Goal: Information Seeking & Learning: Learn about a topic

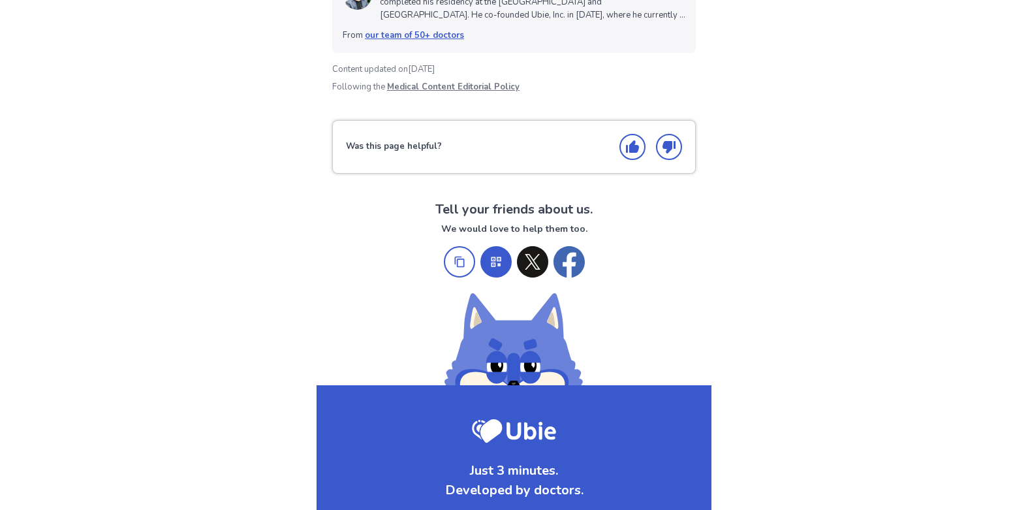
scroll to position [2285, 0]
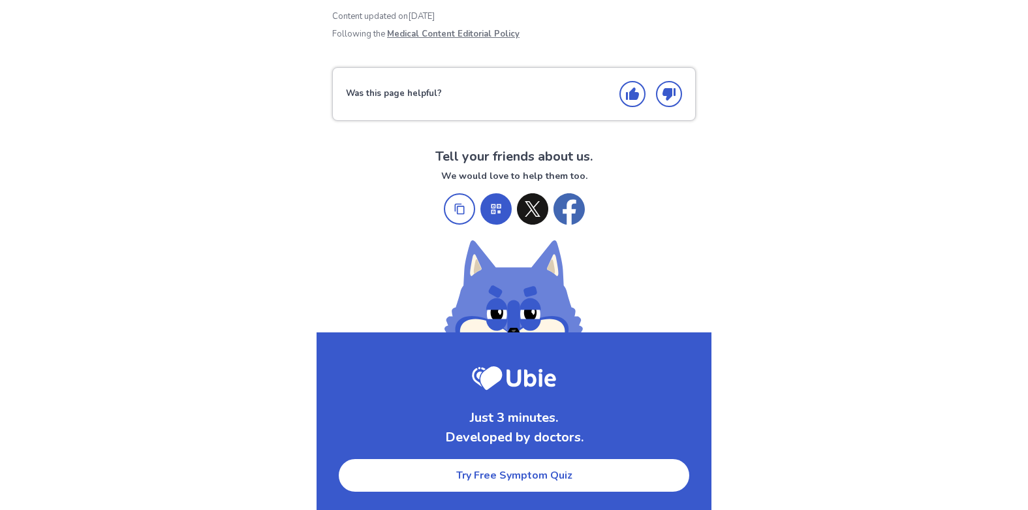
click at [538, 479] on link "Try Free Symptom Quiz" at bounding box center [514, 475] width 353 height 35
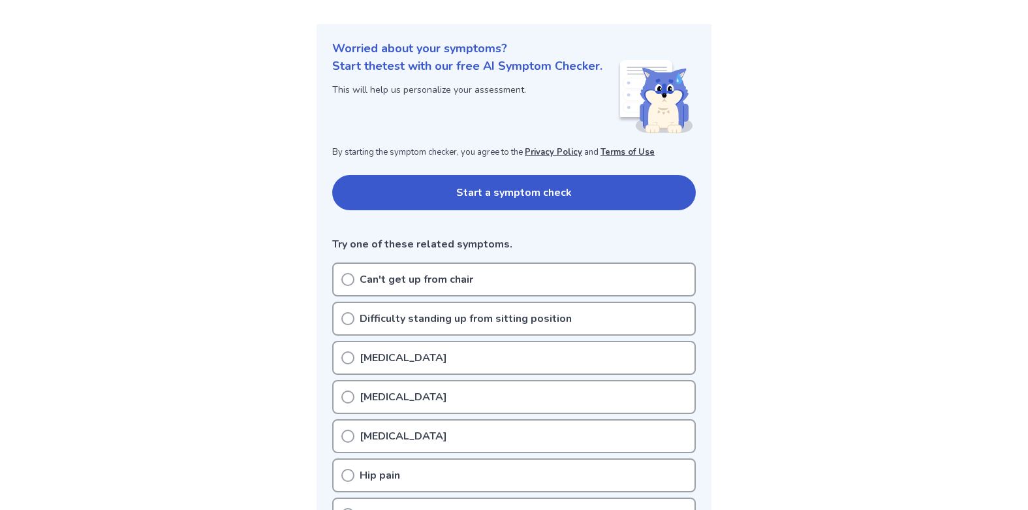
scroll to position [127, 0]
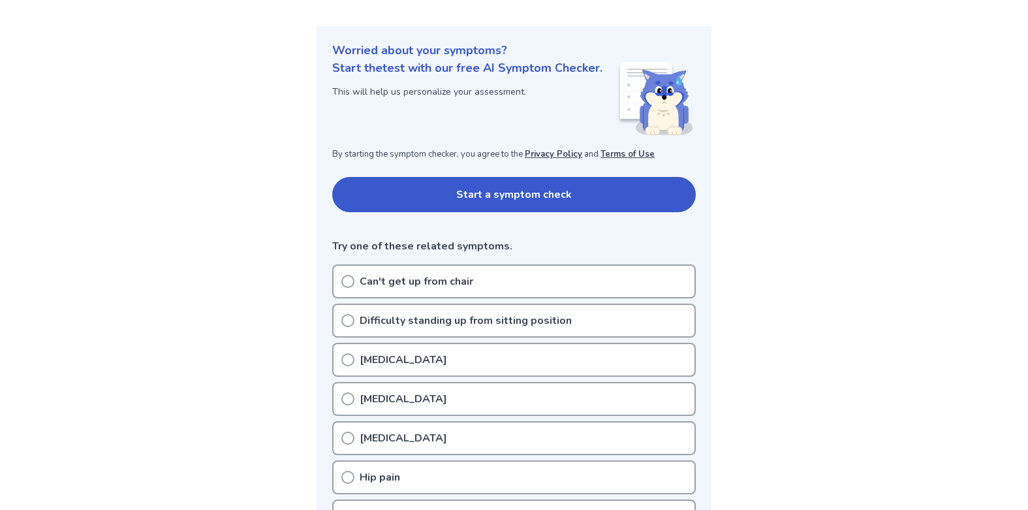
click at [505, 194] on button "Start a symptom check" at bounding box center [514, 194] width 364 height 35
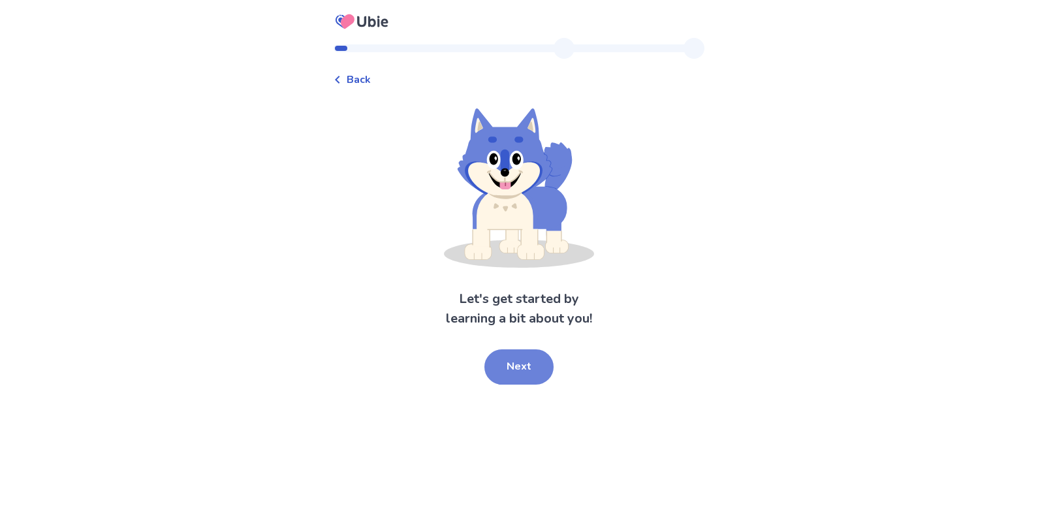
click at [526, 376] on button "Next" at bounding box center [518, 366] width 69 height 35
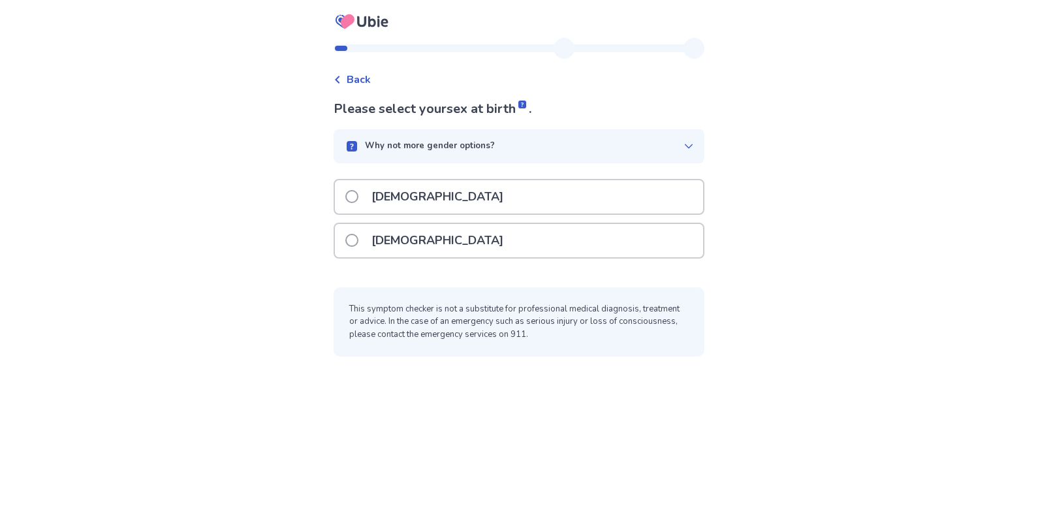
click at [360, 233] on label "[DEMOGRAPHIC_DATA]" at bounding box center [428, 240] width 166 height 33
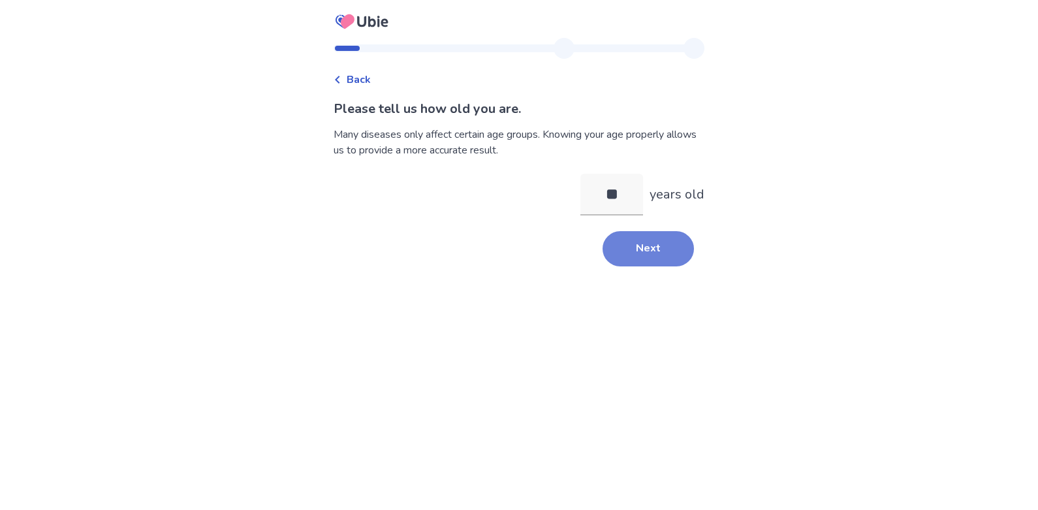
type input "**"
click at [623, 246] on button "Next" at bounding box center [648, 248] width 91 height 35
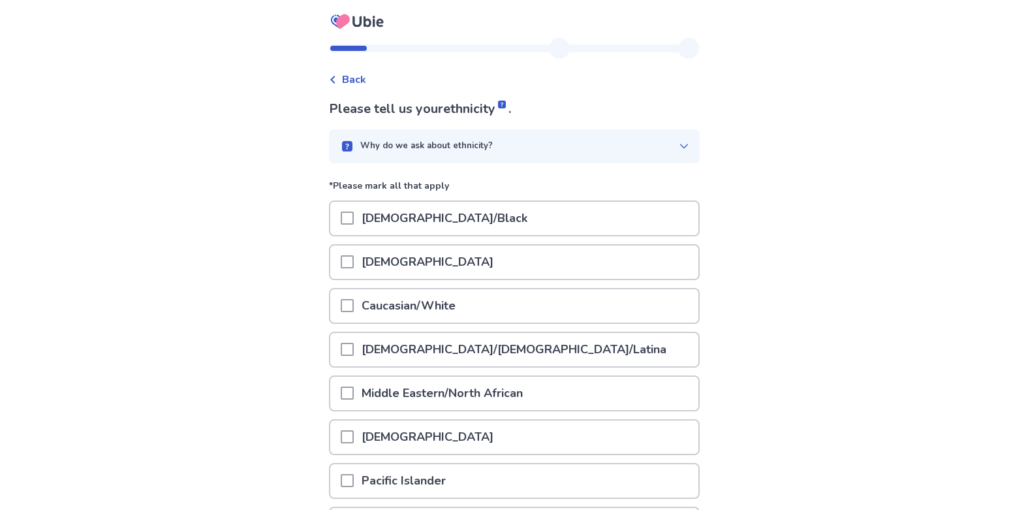
click at [354, 314] on div at bounding box center [347, 305] width 13 height 33
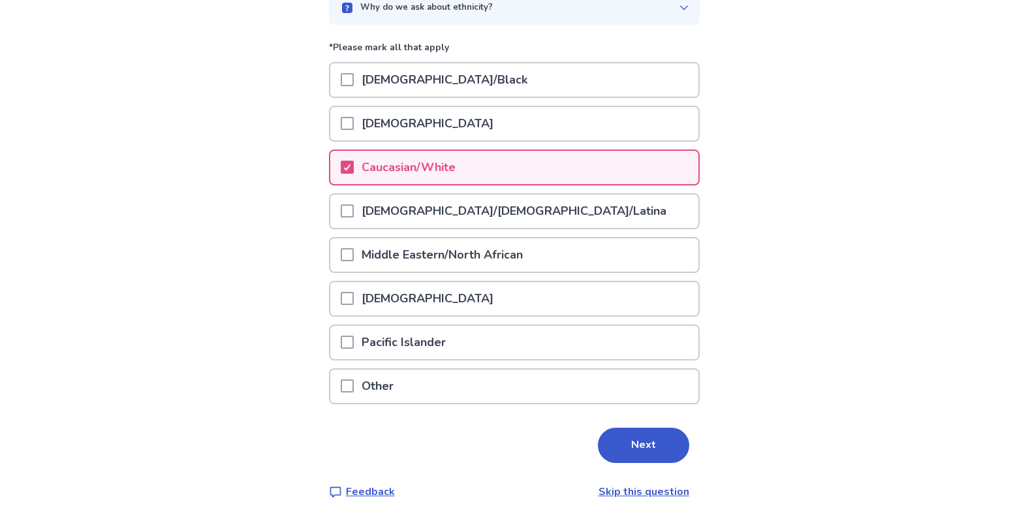
scroll to position [149, 0]
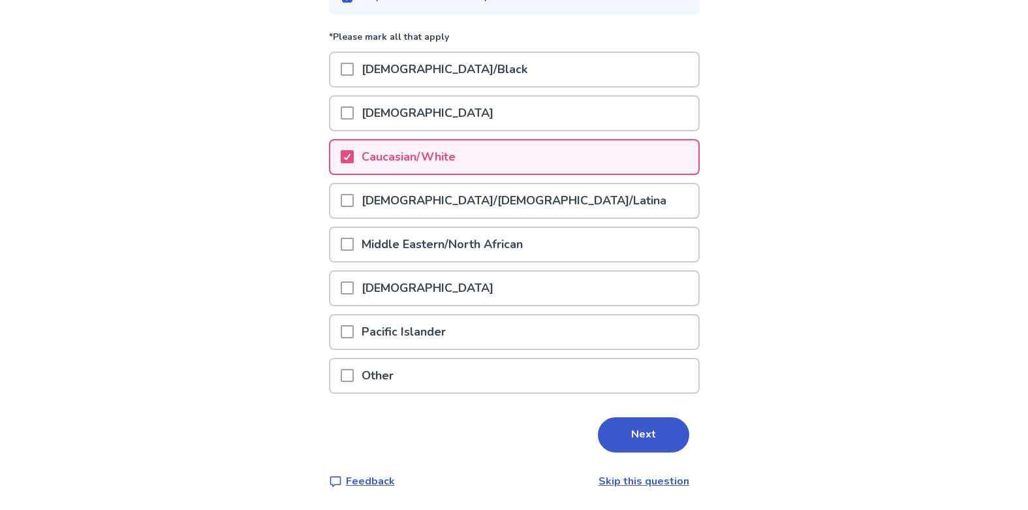
drag, startPoint x: 636, startPoint y: 438, endPoint x: 681, endPoint y: 409, distance: 53.4
click at [636, 439] on button "Next" at bounding box center [643, 434] width 91 height 35
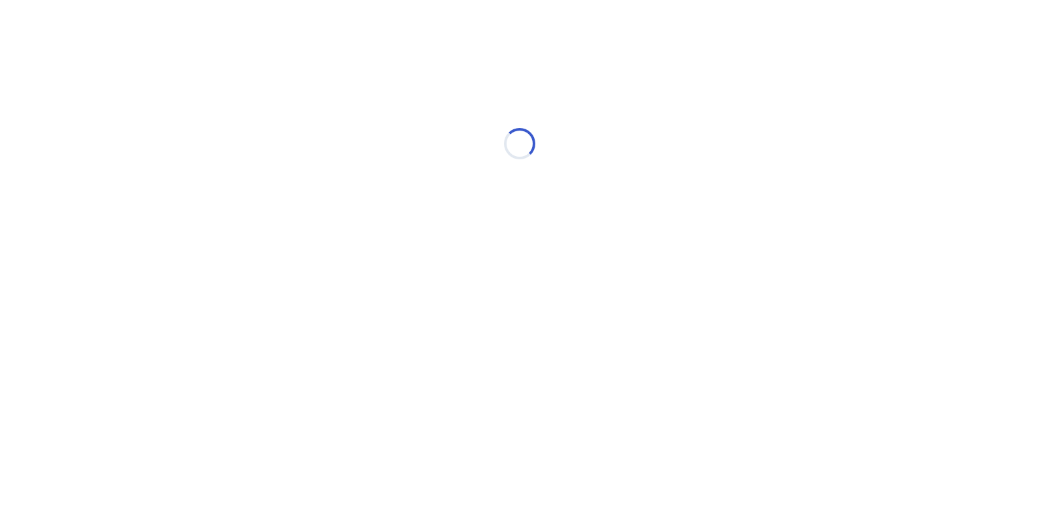
scroll to position [0, 0]
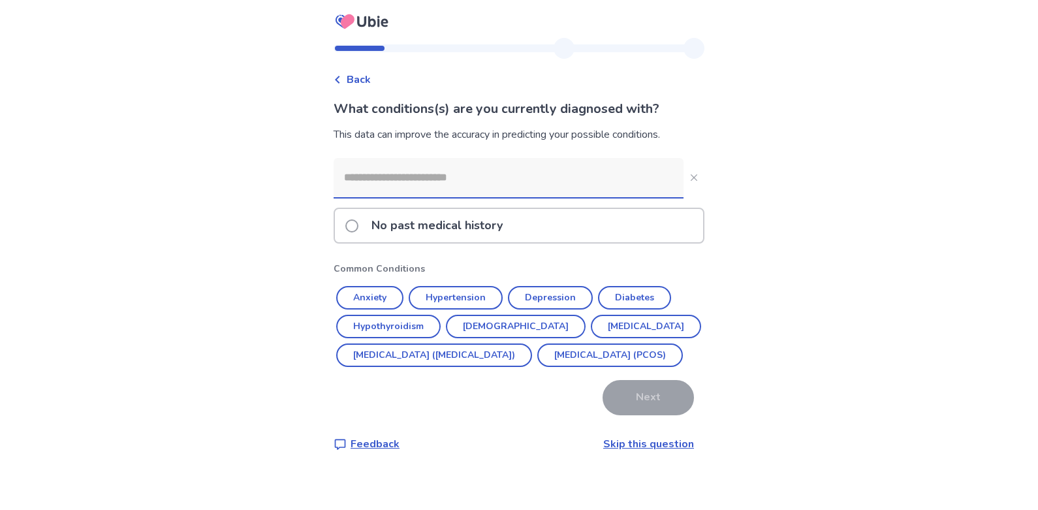
click at [410, 179] on input at bounding box center [509, 177] width 350 height 39
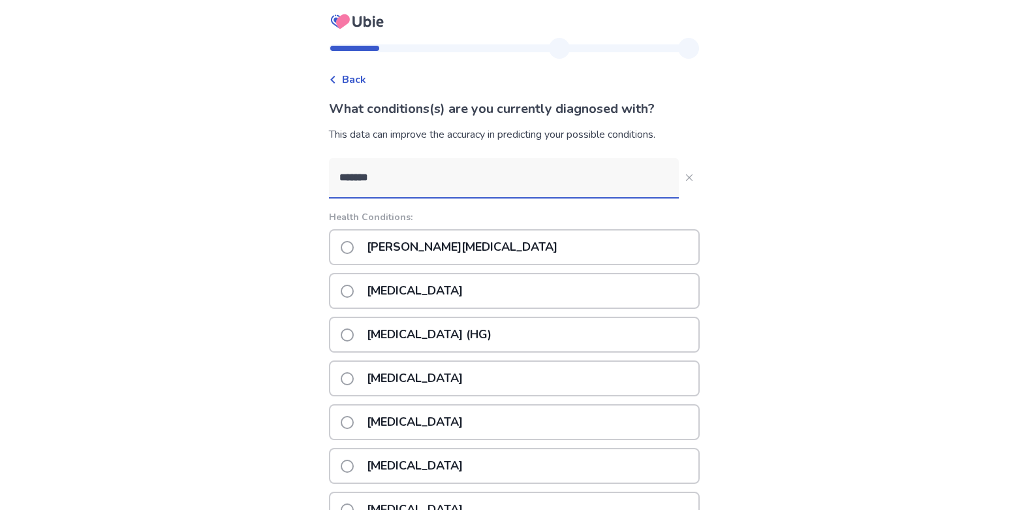
type input "******"
click at [354, 251] on span at bounding box center [347, 247] width 13 height 13
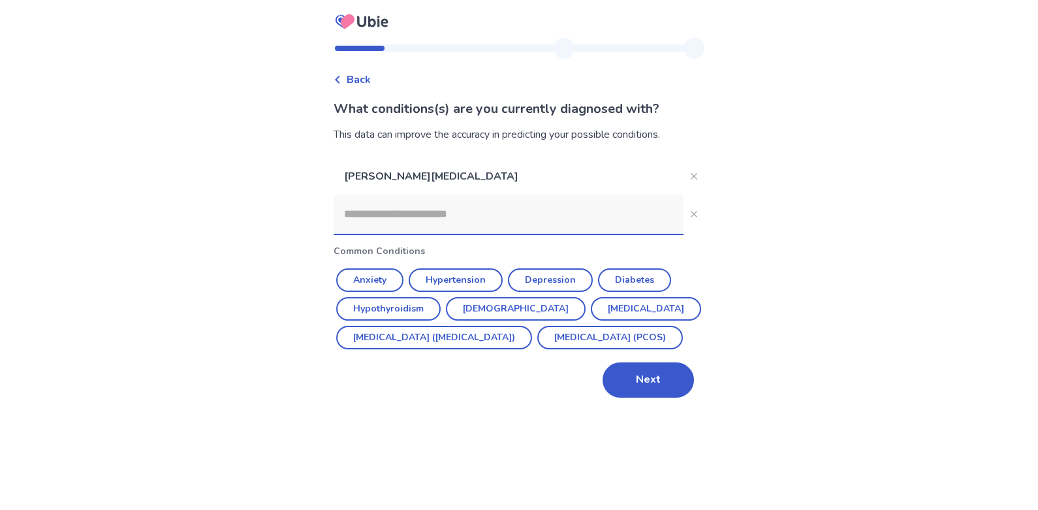
click at [432, 221] on input at bounding box center [509, 214] width 350 height 39
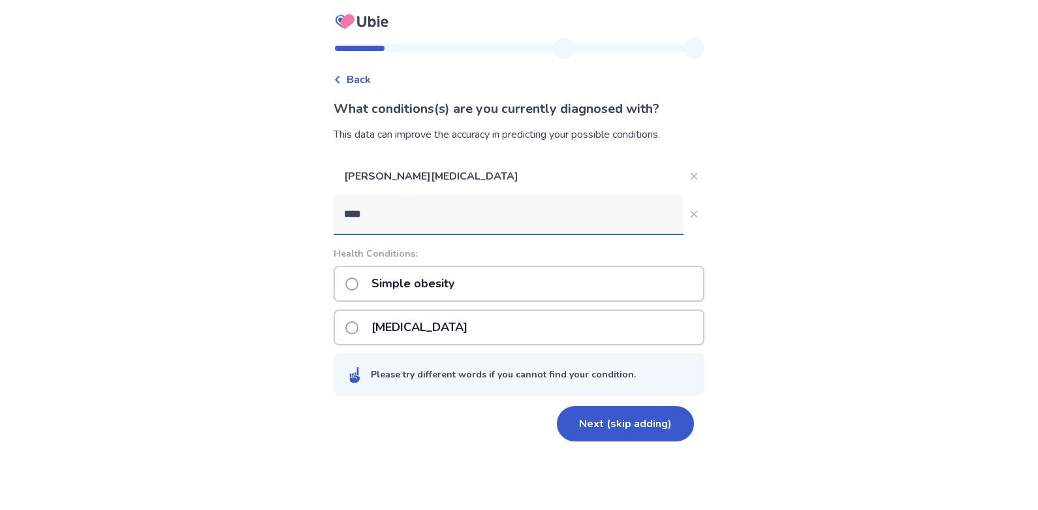
type input "****"
click at [357, 288] on span at bounding box center [351, 283] width 13 height 13
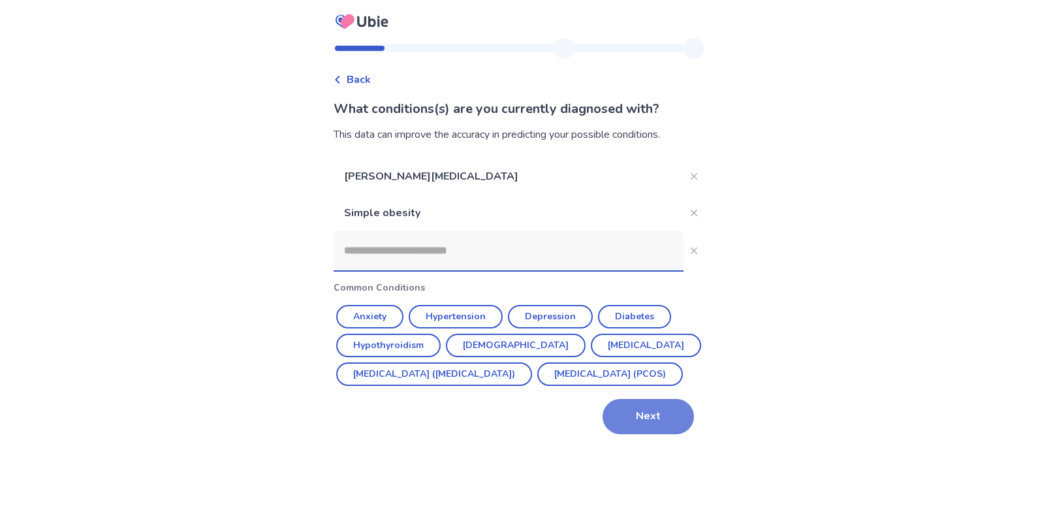
click at [629, 434] on button "Next" at bounding box center [648, 416] width 91 height 35
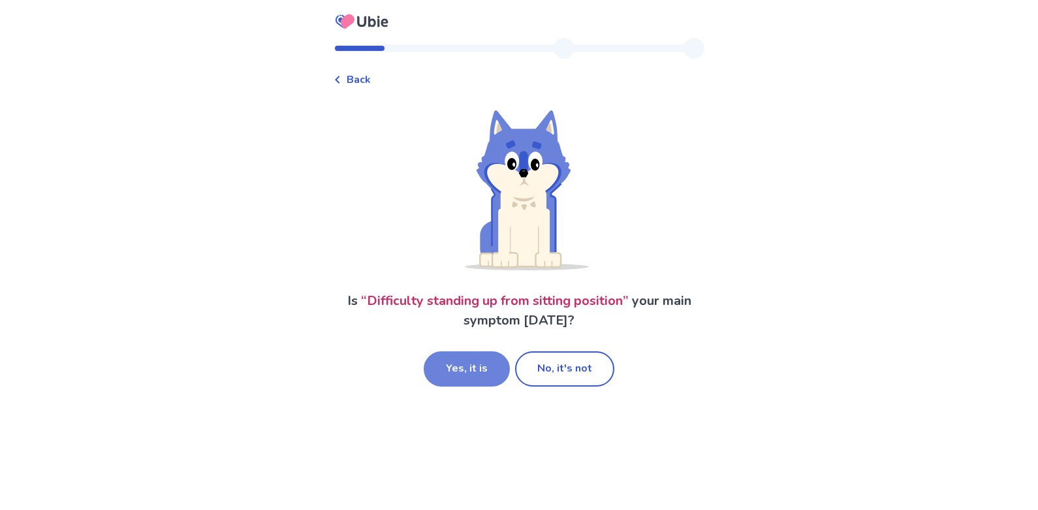
click at [462, 377] on button "Yes, it is" at bounding box center [467, 368] width 86 height 35
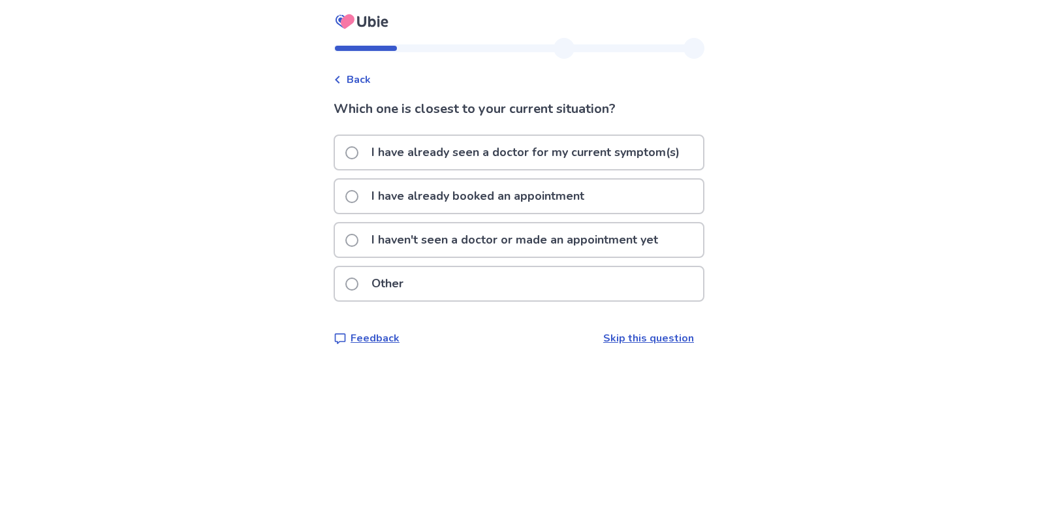
click at [358, 236] on span at bounding box center [351, 240] width 13 height 13
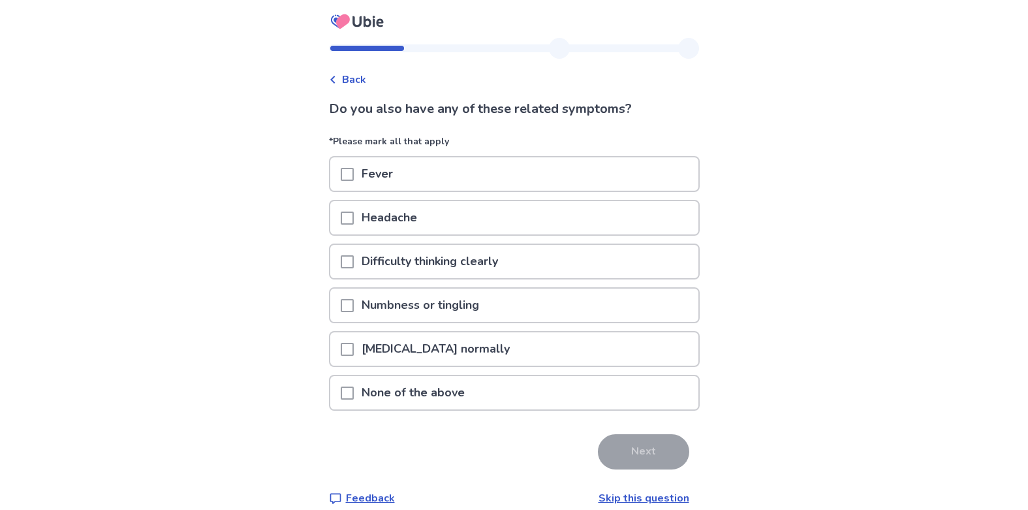
click at [354, 350] on span at bounding box center [347, 349] width 13 height 13
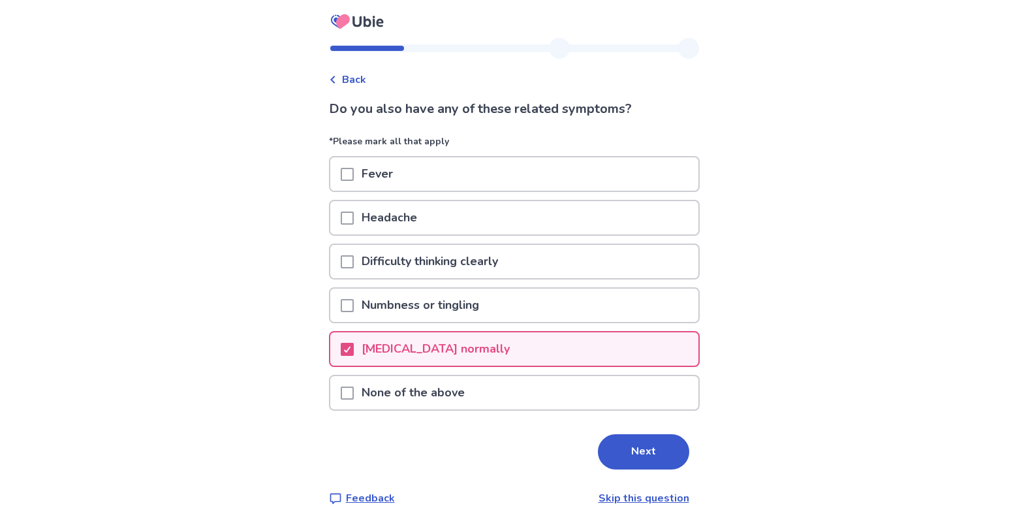
drag, startPoint x: 631, startPoint y: 449, endPoint x: 646, endPoint y: 403, distance: 48.7
click at [631, 449] on button "Next" at bounding box center [643, 451] width 91 height 35
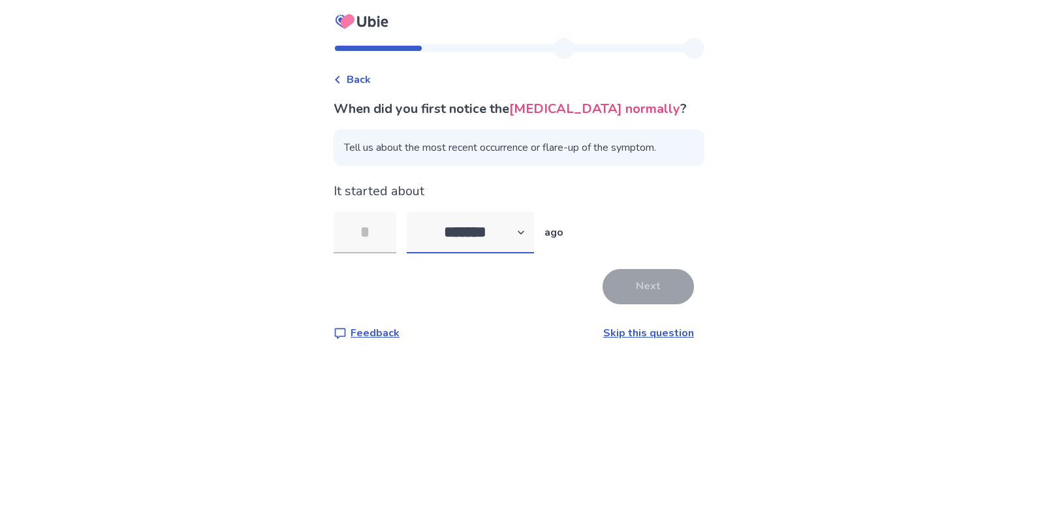
click at [529, 231] on select "******* ****** ******* ******** *******" at bounding box center [470, 233] width 127 height 42
select select "*"
click at [415, 212] on select "******* ****** ******* ******** *******" at bounding box center [470, 233] width 127 height 42
drag, startPoint x: 393, startPoint y: 237, endPoint x: 380, endPoint y: 239, distance: 13.2
click at [380, 239] on input "tel" at bounding box center [365, 233] width 63 height 42
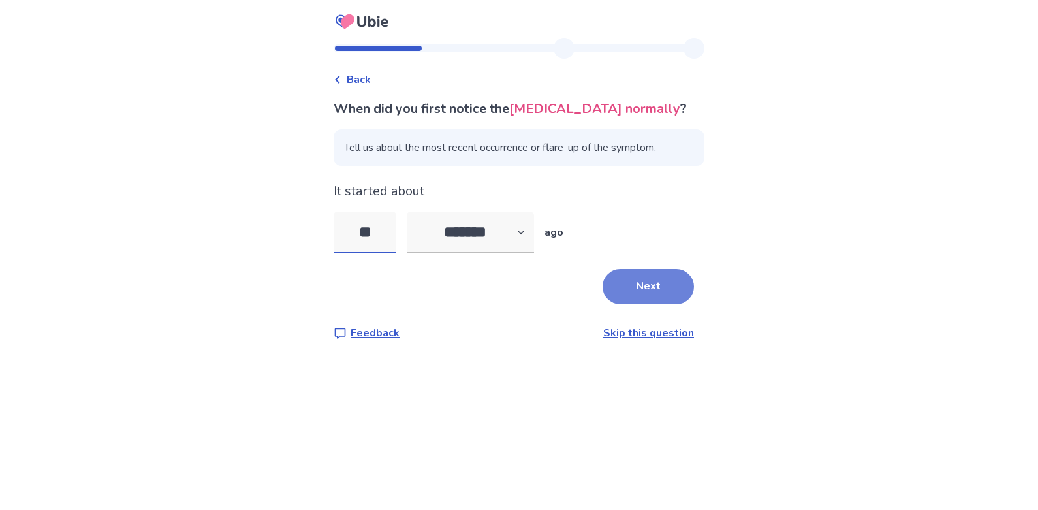
type input "**"
drag, startPoint x: 645, startPoint y: 289, endPoint x: 737, endPoint y: 272, distance: 93.5
click at [648, 289] on button "Next" at bounding box center [648, 286] width 91 height 35
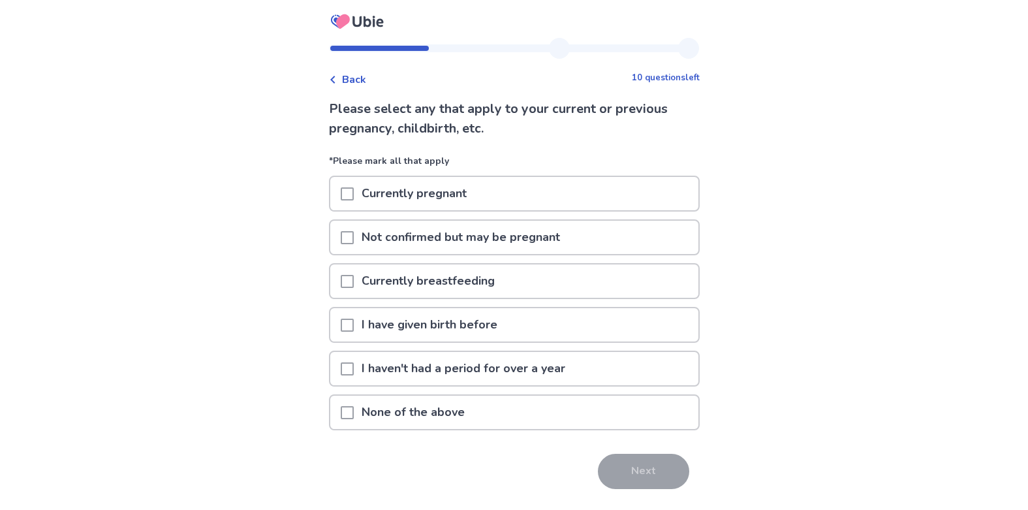
click at [354, 371] on span at bounding box center [347, 368] width 13 height 13
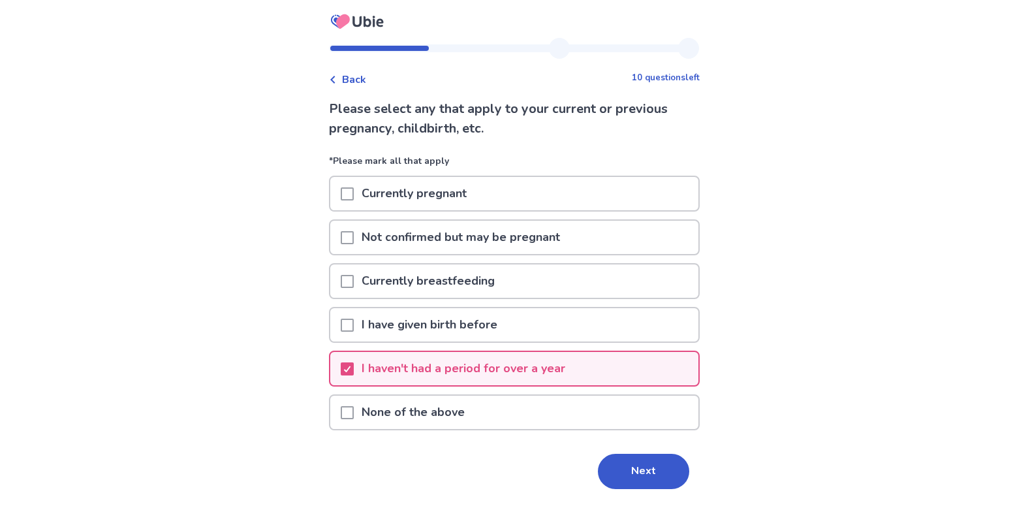
click at [354, 330] on span at bounding box center [347, 325] width 13 height 13
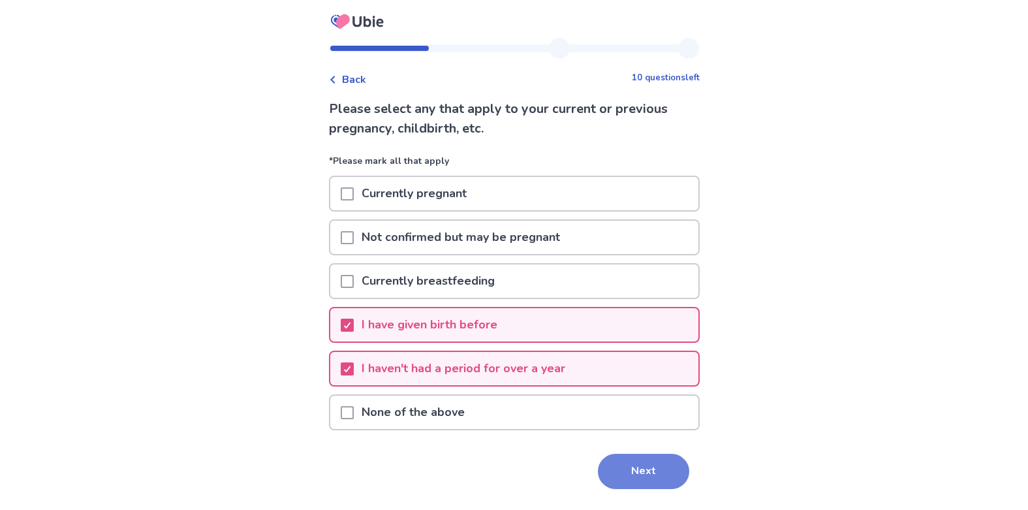
drag, startPoint x: 633, startPoint y: 471, endPoint x: 709, endPoint y: 424, distance: 89.3
click at [633, 471] on button "Next" at bounding box center [643, 471] width 91 height 35
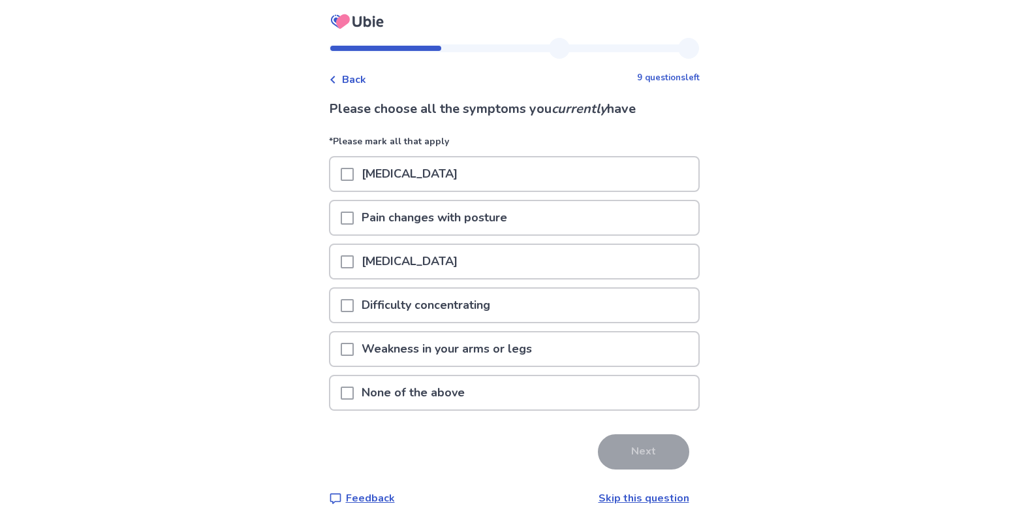
click at [351, 348] on span at bounding box center [347, 349] width 13 height 13
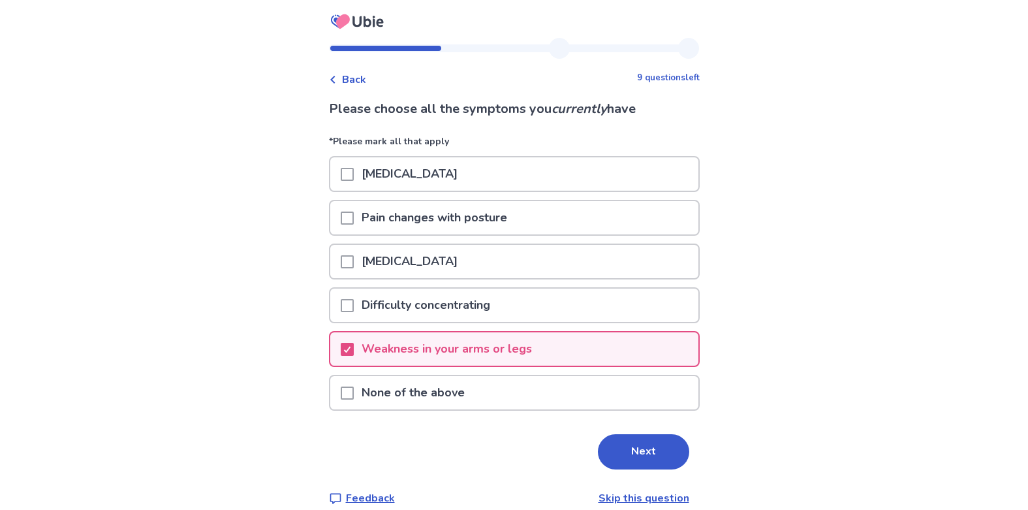
click at [362, 307] on p "Difficulty concentrating" at bounding box center [426, 305] width 144 height 33
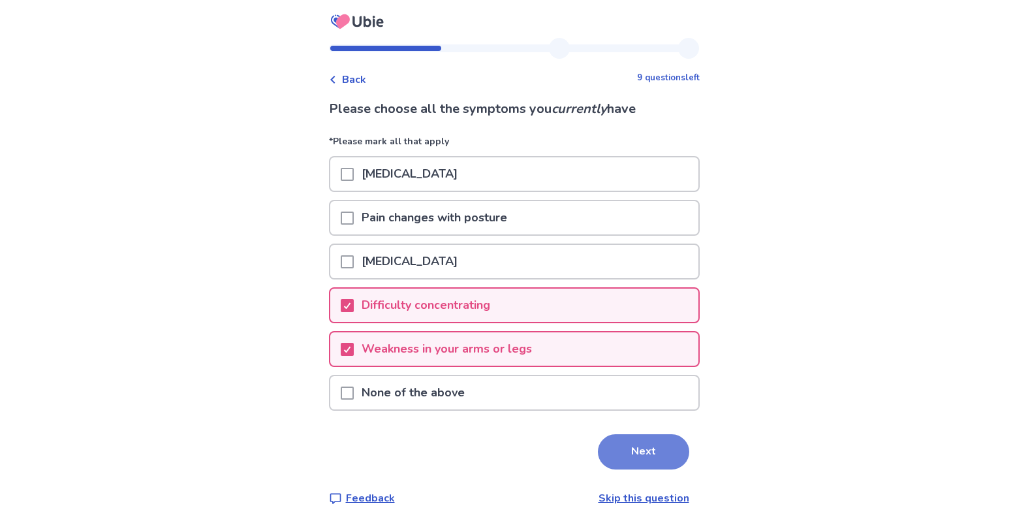
click at [636, 449] on button "Next" at bounding box center [643, 451] width 91 height 35
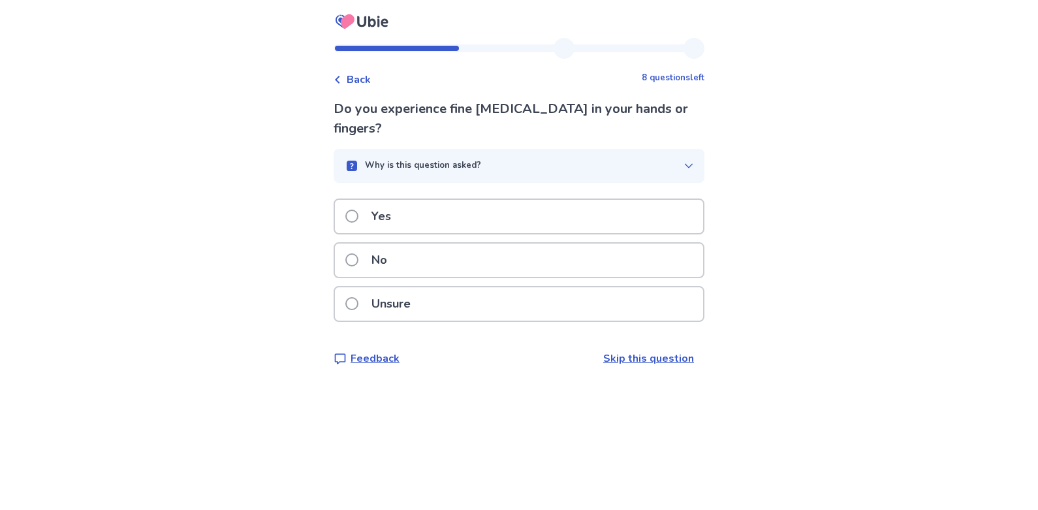
click at [358, 253] on span at bounding box center [351, 259] width 13 height 13
click at [365, 224] on label "Yes" at bounding box center [372, 216] width 54 height 33
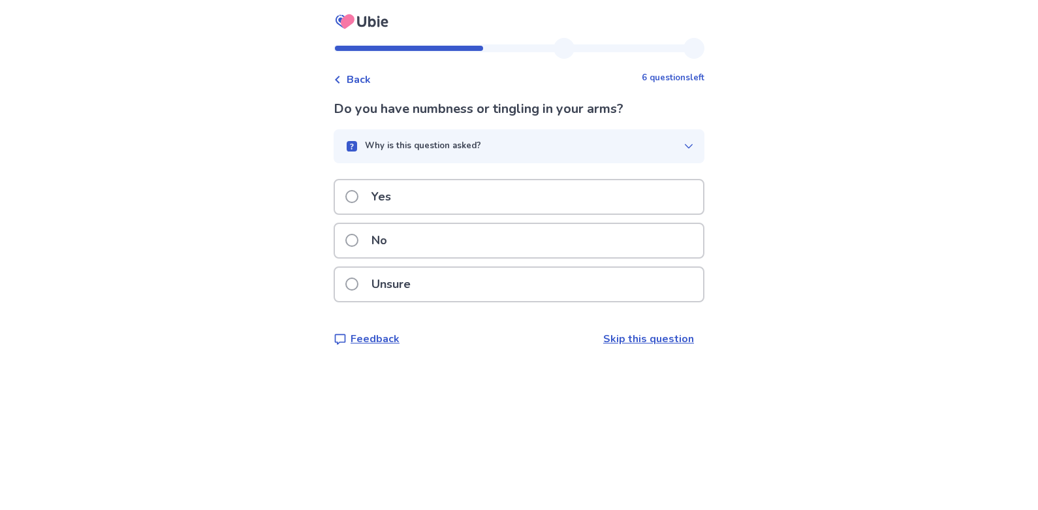
click at [358, 242] on span at bounding box center [351, 240] width 13 height 13
click at [358, 244] on span at bounding box center [351, 240] width 13 height 13
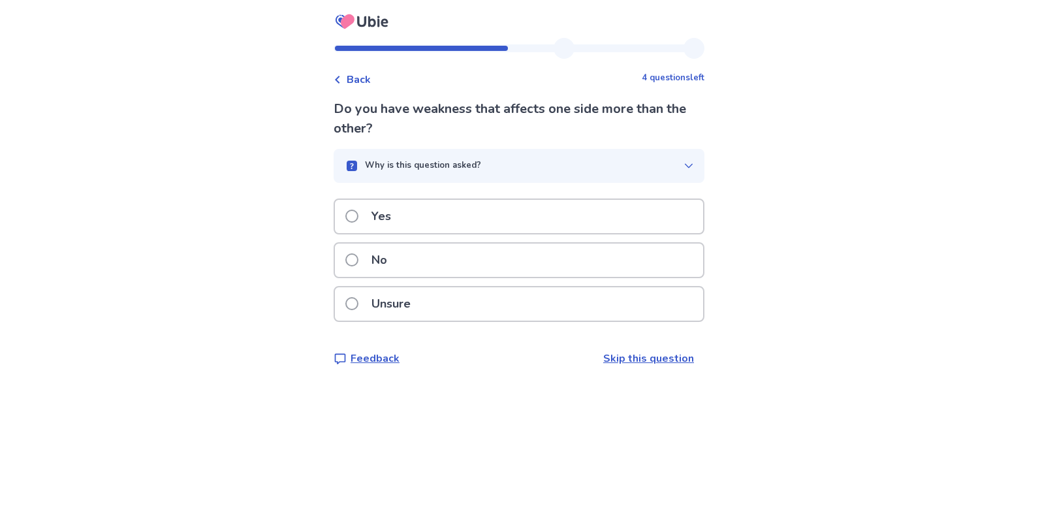
click at [358, 257] on span at bounding box center [351, 259] width 13 height 13
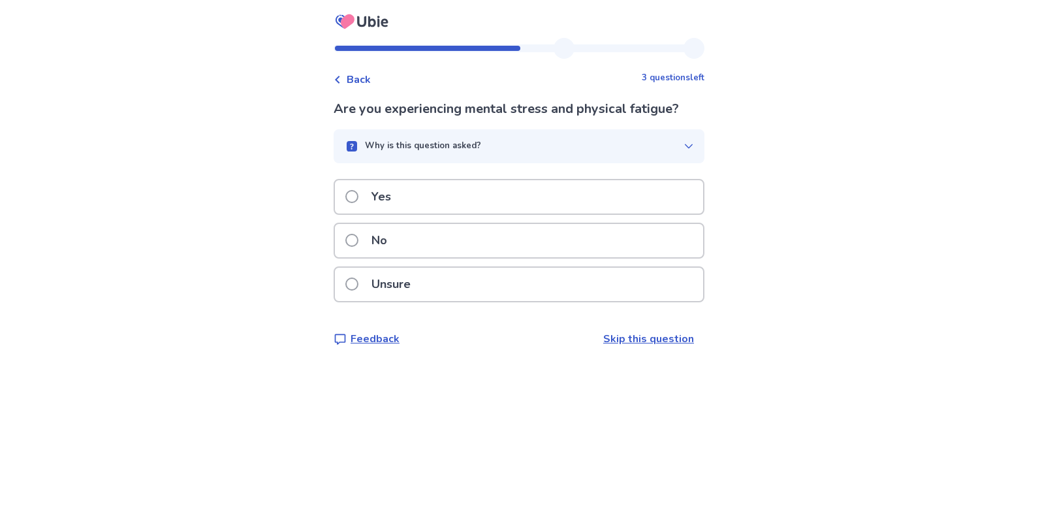
click at [358, 197] on span at bounding box center [351, 196] width 13 height 13
click at [358, 241] on span at bounding box center [351, 240] width 13 height 13
click at [358, 243] on span at bounding box center [351, 240] width 13 height 13
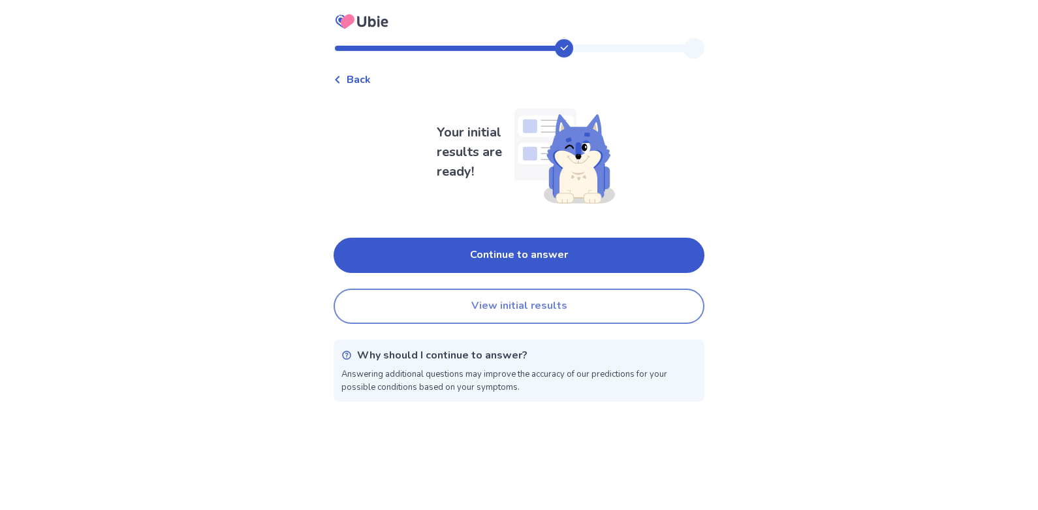
click at [524, 309] on button "View initial results" at bounding box center [519, 306] width 371 height 35
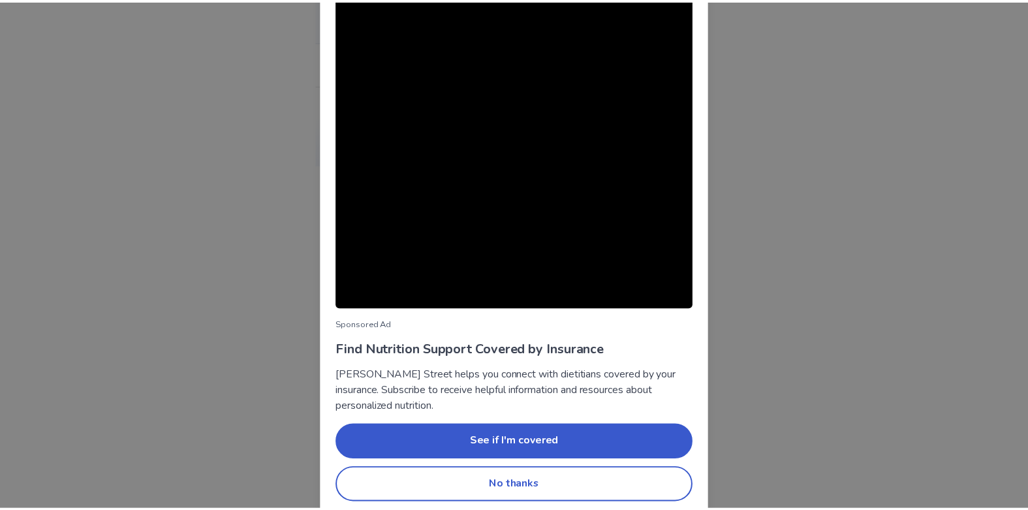
scroll to position [33, 0]
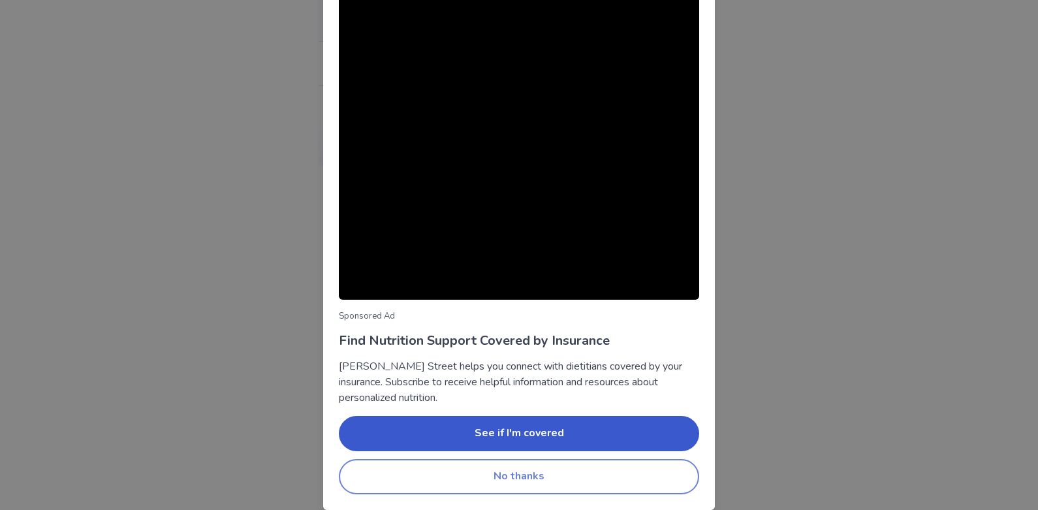
click at [574, 467] on button "No thanks" at bounding box center [519, 476] width 360 height 35
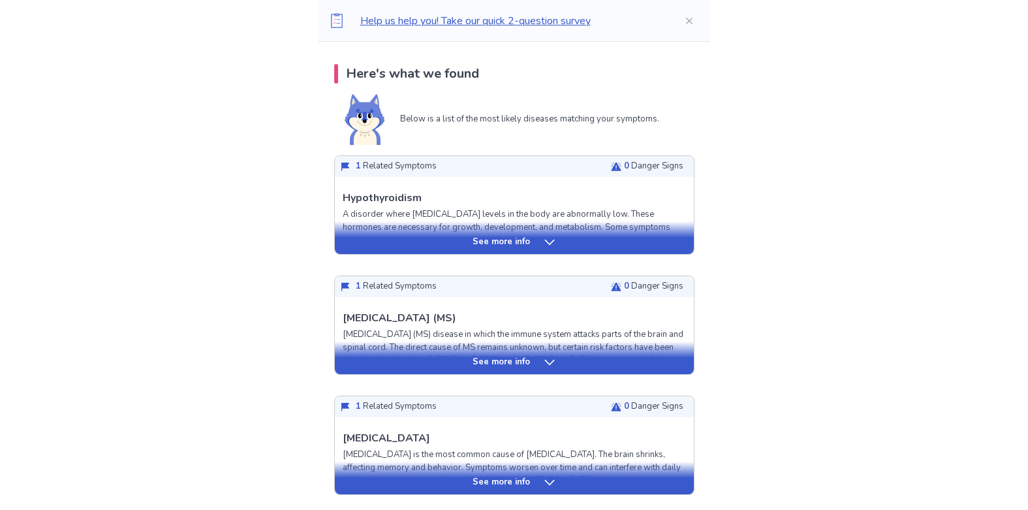
scroll to position [261, 0]
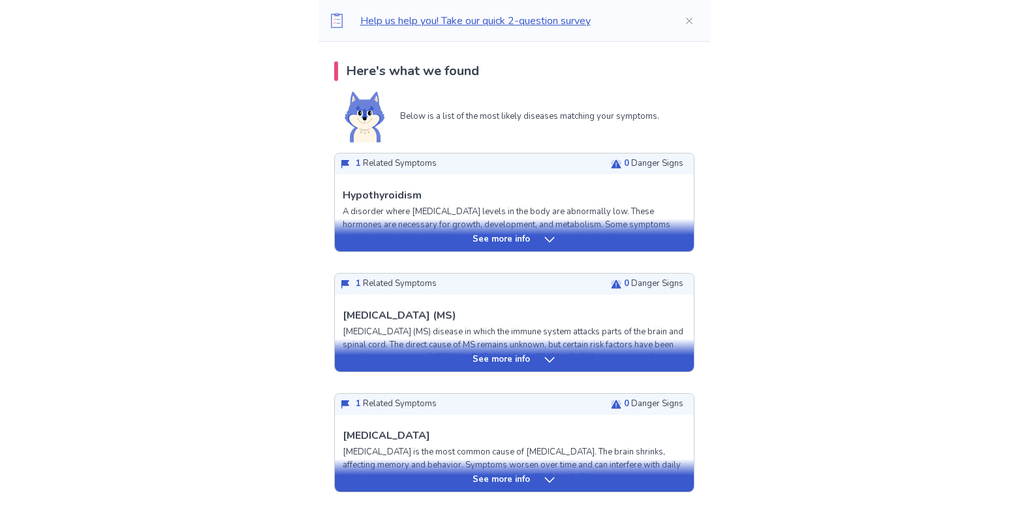
click at [548, 238] on icon at bounding box center [549, 239] width 13 height 13
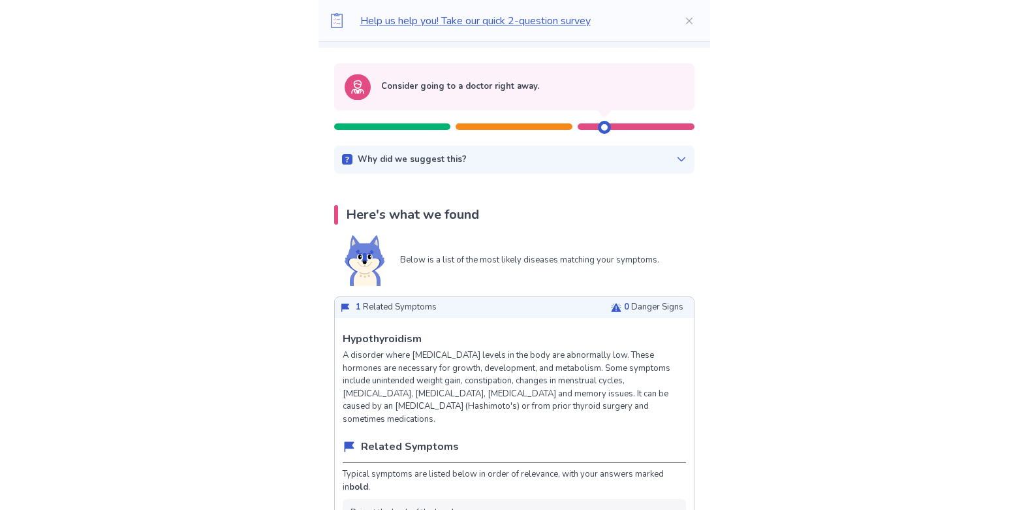
scroll to position [0, 0]
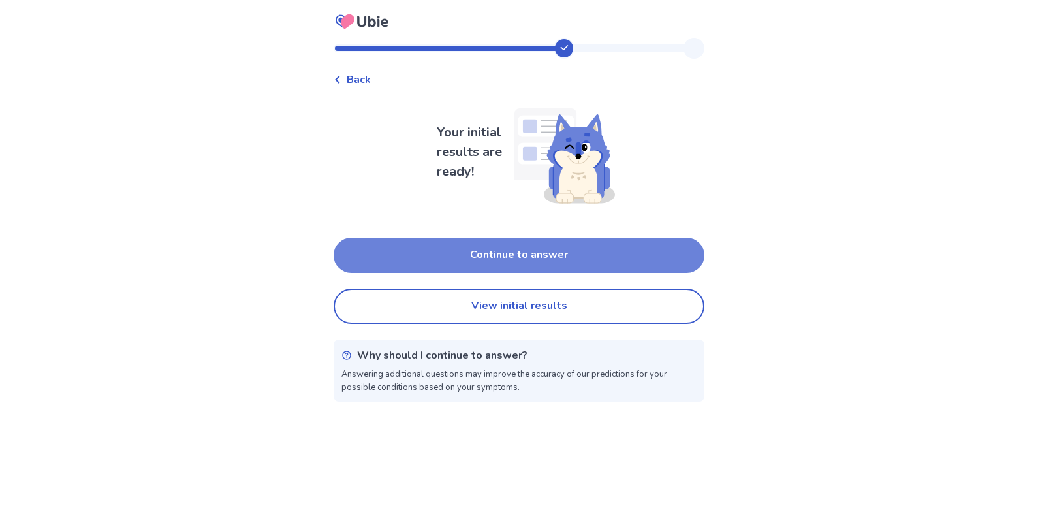
click at [505, 249] on button "Continue to answer" at bounding box center [519, 255] width 371 height 35
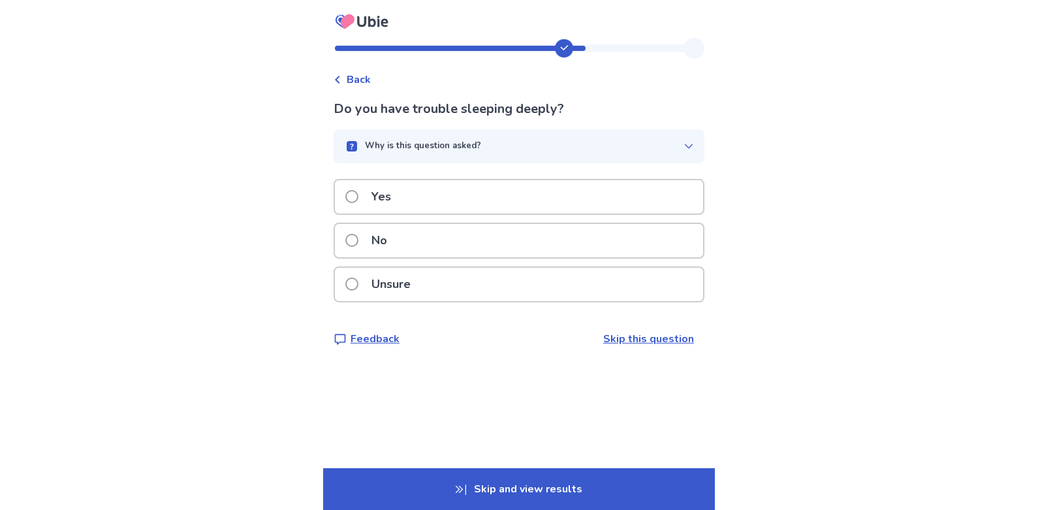
click at [358, 236] on span at bounding box center [351, 240] width 13 height 13
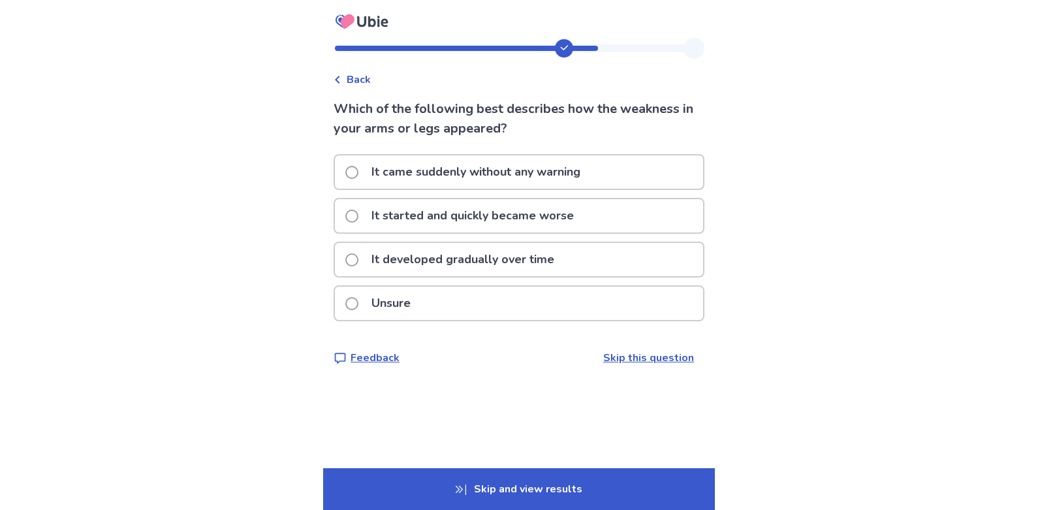
click at [356, 306] on span at bounding box center [351, 303] width 13 height 13
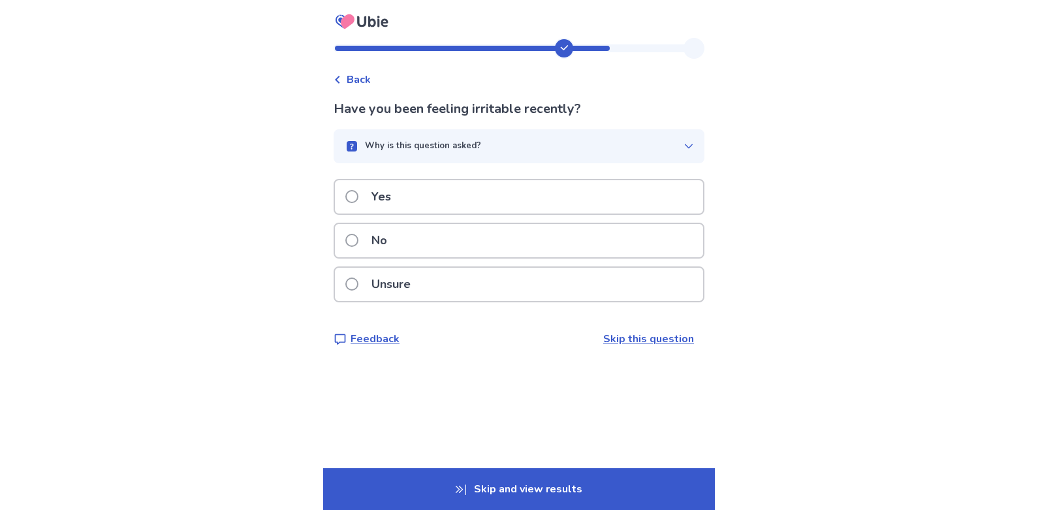
click at [358, 240] on span at bounding box center [351, 240] width 13 height 13
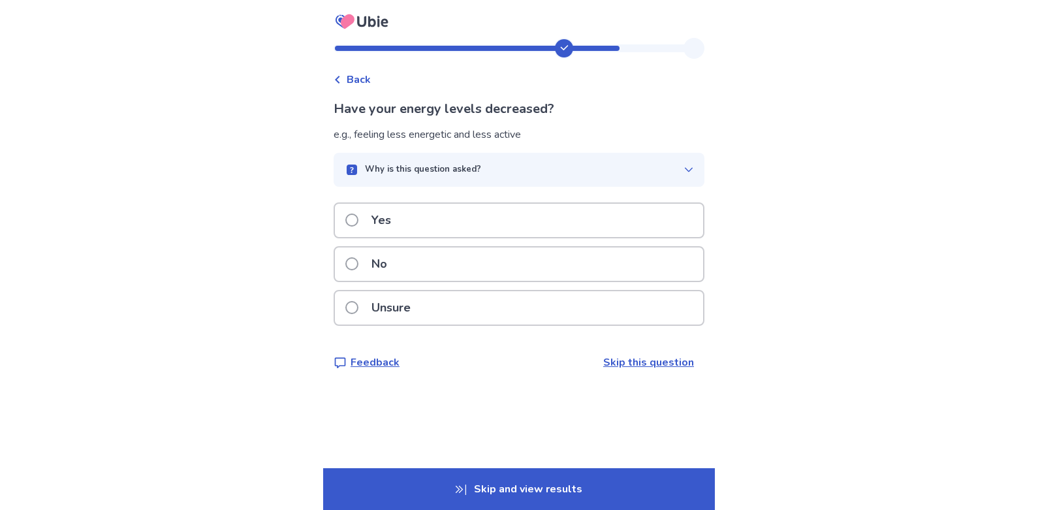
click at [357, 218] on span at bounding box center [351, 219] width 13 height 13
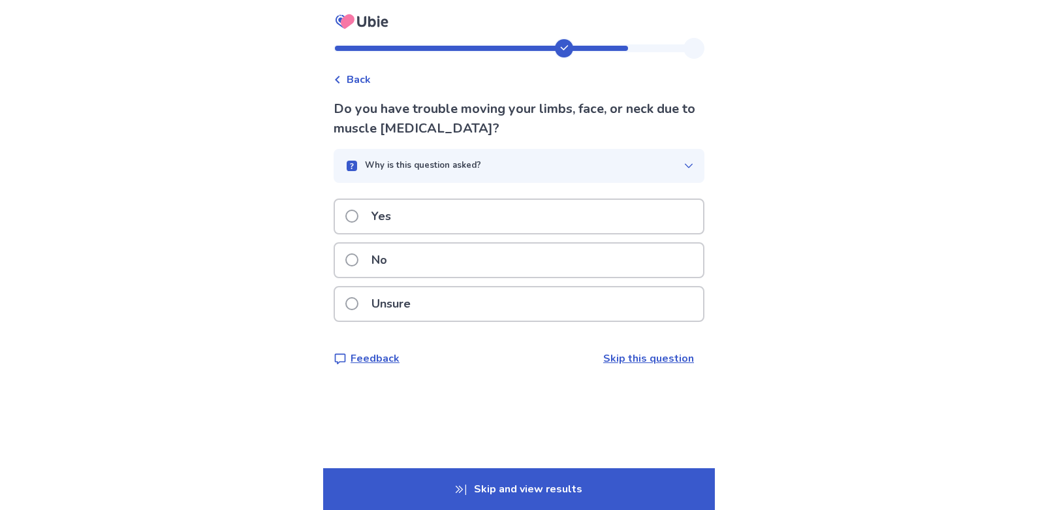
click at [357, 259] on span at bounding box center [351, 259] width 13 height 13
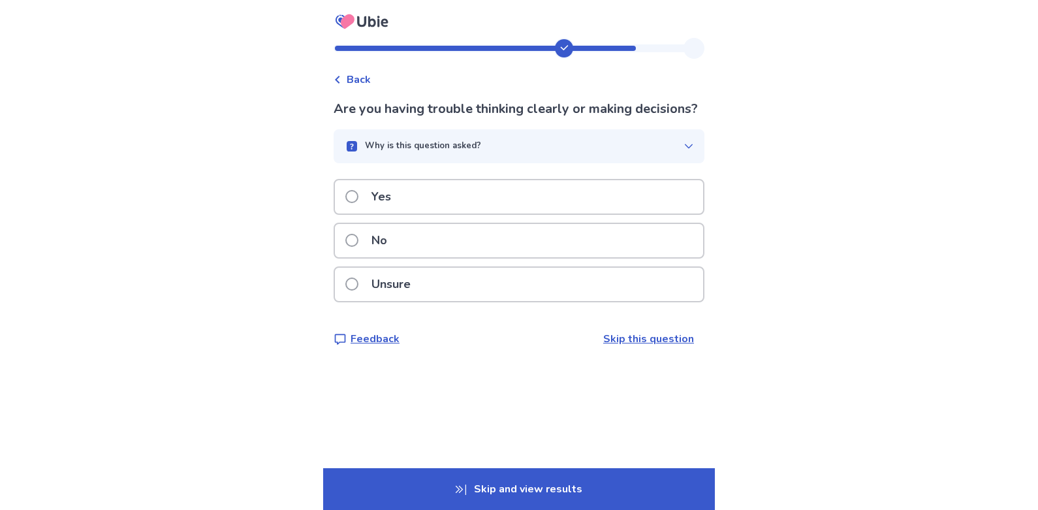
click at [358, 247] on span at bounding box center [351, 240] width 13 height 13
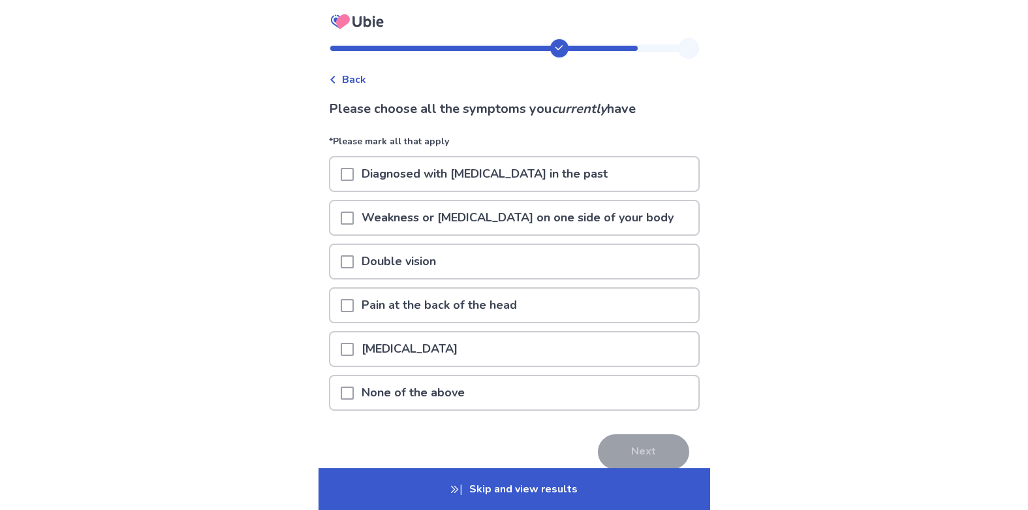
click at [353, 395] on span at bounding box center [347, 392] width 13 height 13
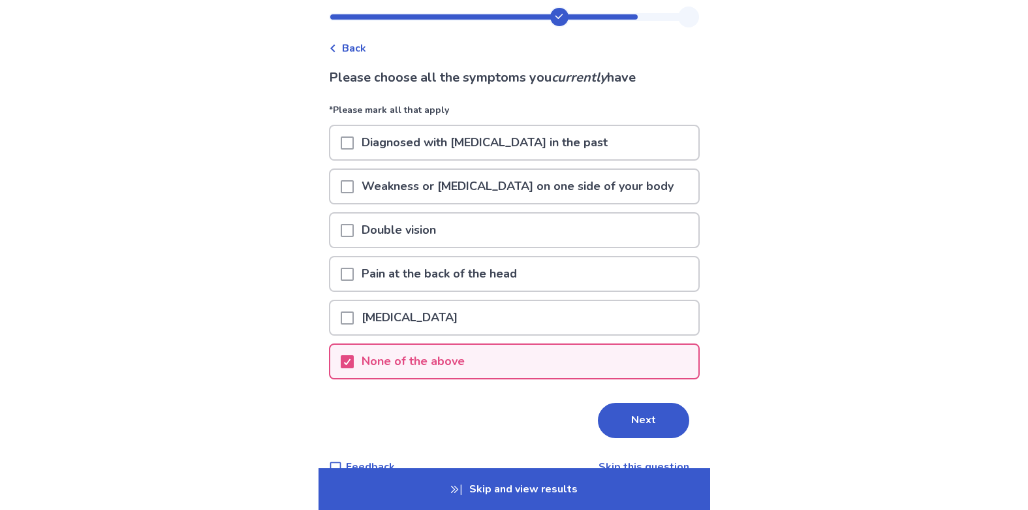
scroll to position [59, 0]
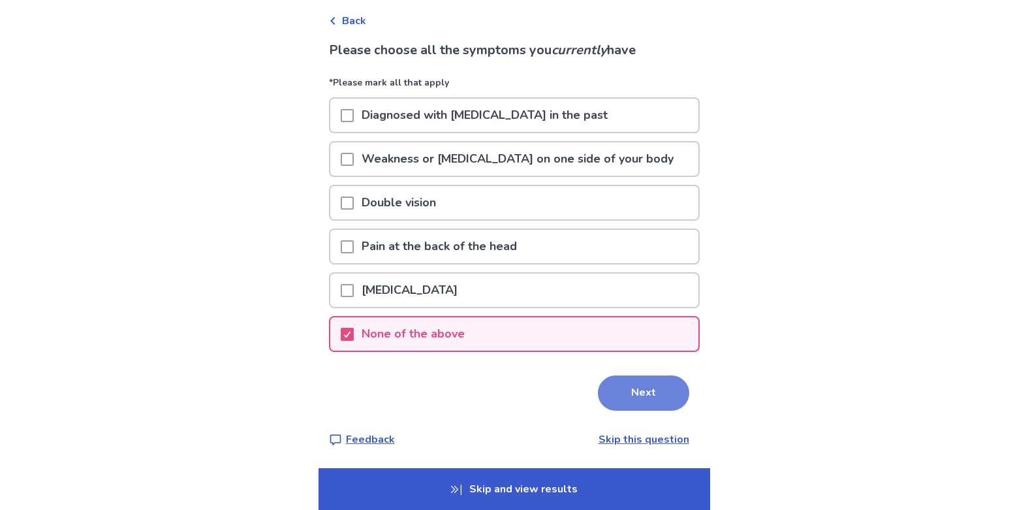
click at [646, 388] on button "Next" at bounding box center [643, 392] width 91 height 35
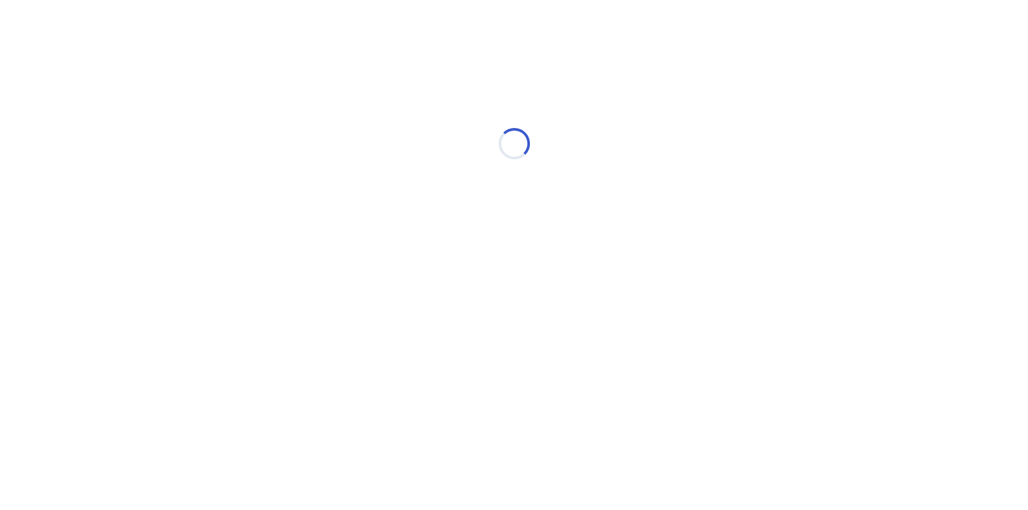
scroll to position [0, 0]
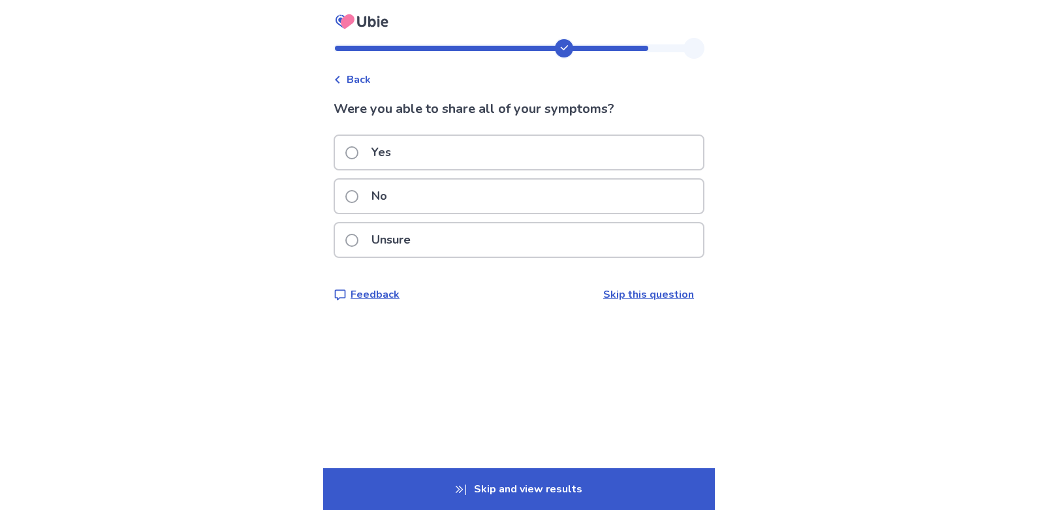
click at [354, 237] on span at bounding box center [351, 240] width 13 height 13
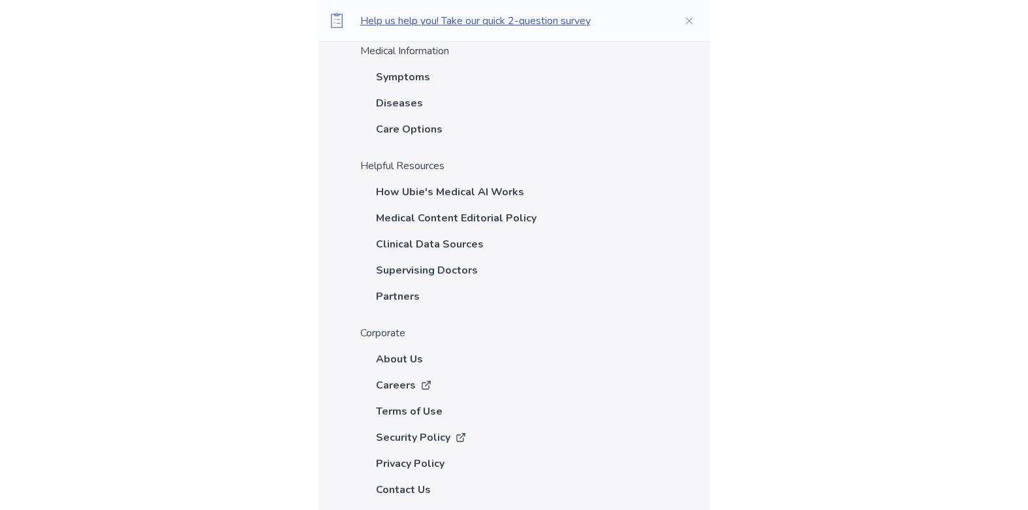
scroll to position [3395, 0]
